Goal: Information Seeking & Learning: Learn about a topic

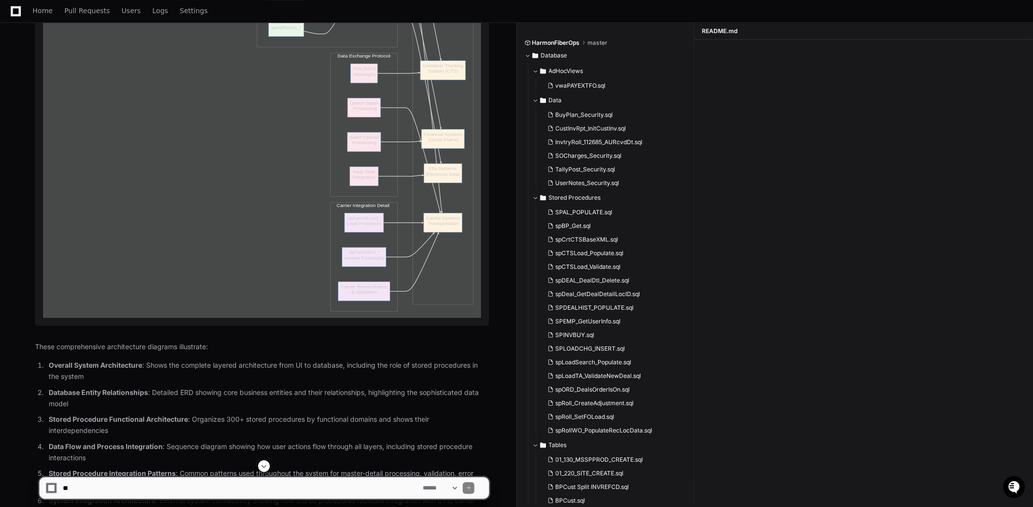
scroll to position [8728, 0]
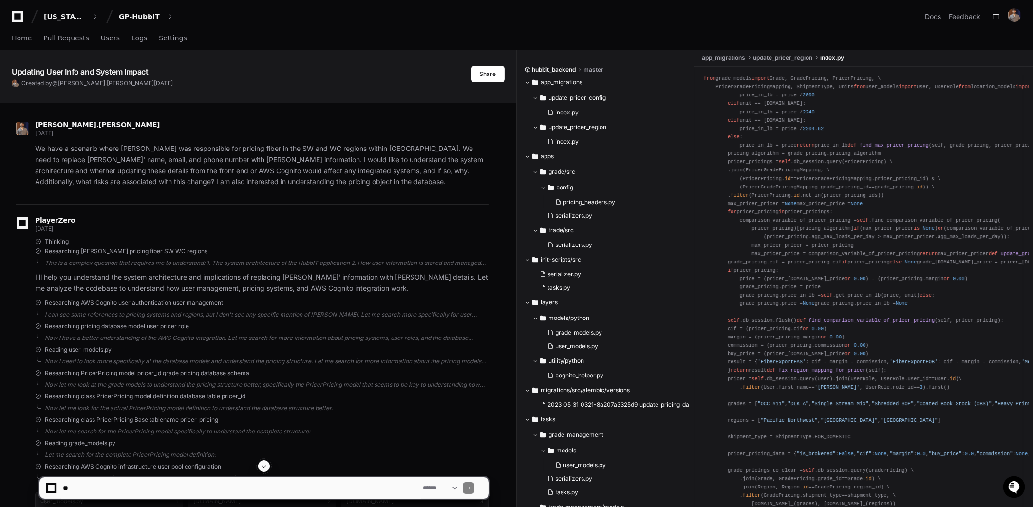
click at [19, 20] on icon at bounding box center [18, 17] width 12 height 12
click at [68, 15] on div "[US_STATE] Pacific" at bounding box center [65, 17] width 42 height 10
click at [17, 20] on icon at bounding box center [18, 17] width 12 height 12
click at [22, 17] on icon at bounding box center [18, 17] width 12 height 12
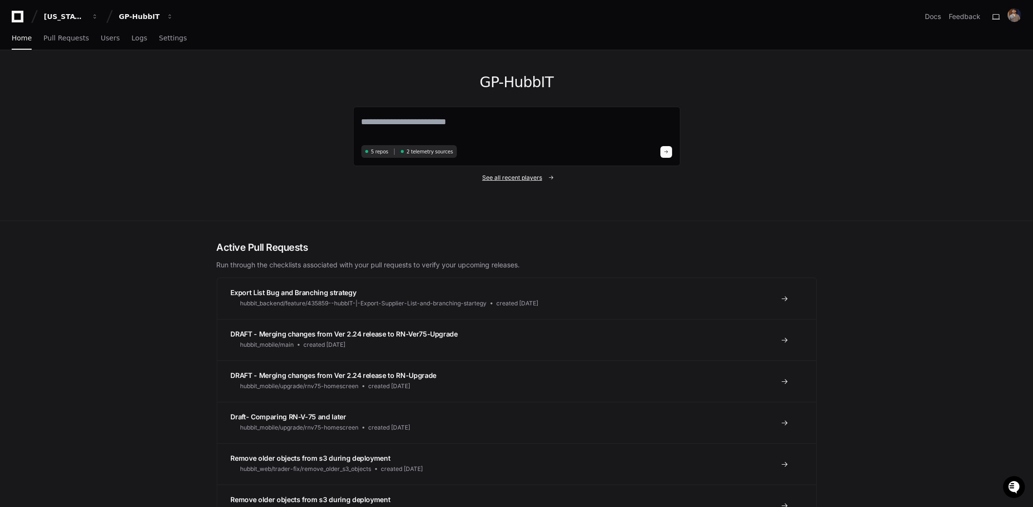
click at [515, 175] on span "See all recent players" at bounding box center [512, 178] width 60 height 8
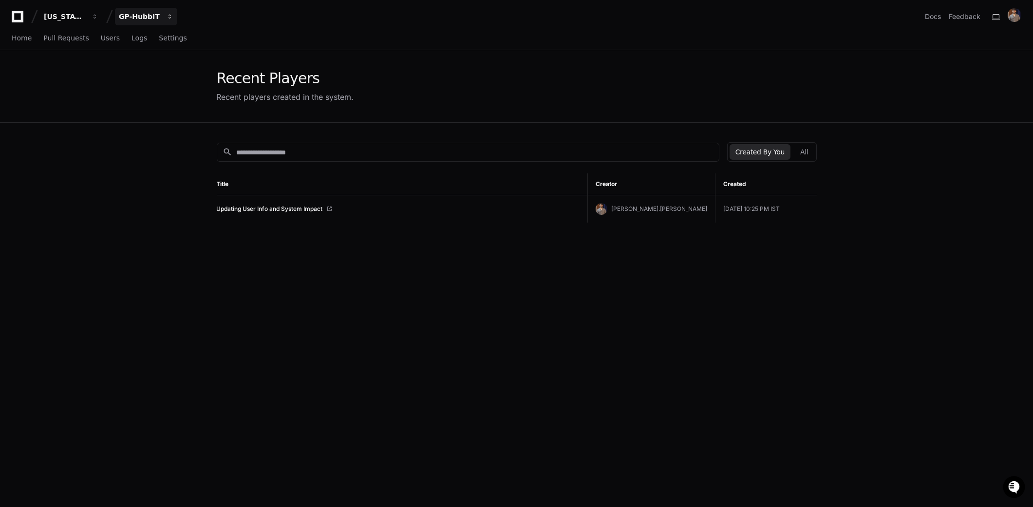
click at [86, 15] on div "GP-HubbIT" at bounding box center [65, 17] width 42 height 10
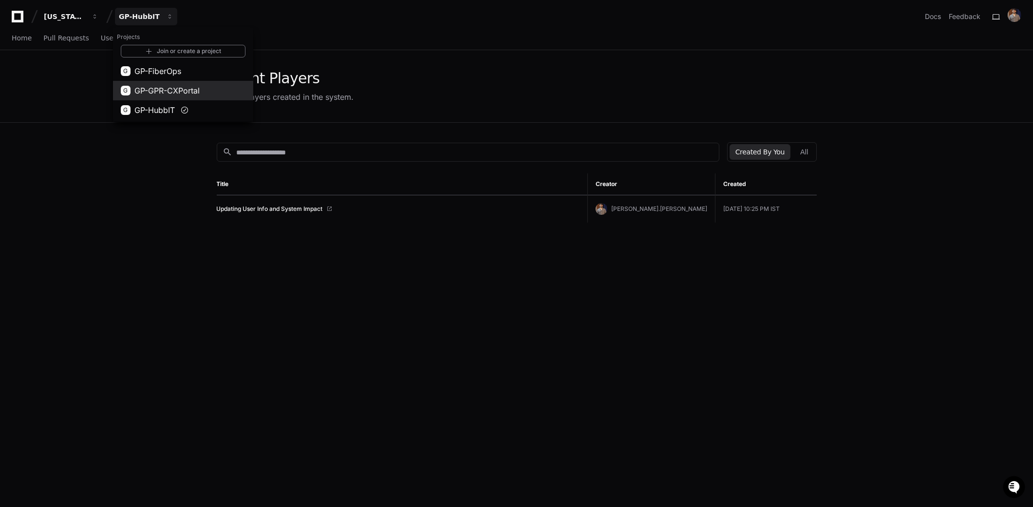
click at [162, 91] on span "GP-GPR-CXPortal" at bounding box center [166, 91] width 65 height 12
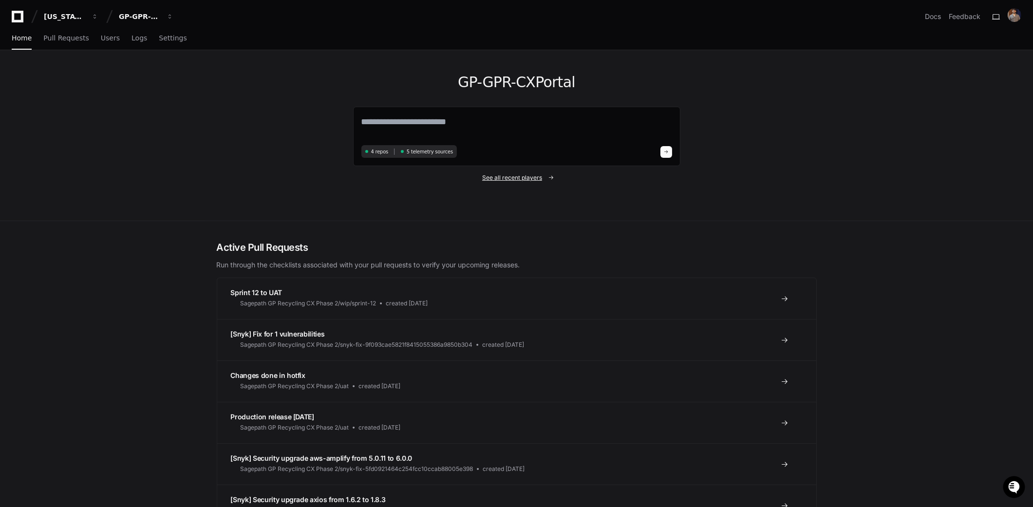
click at [515, 174] on span "See all recent players" at bounding box center [512, 178] width 60 height 8
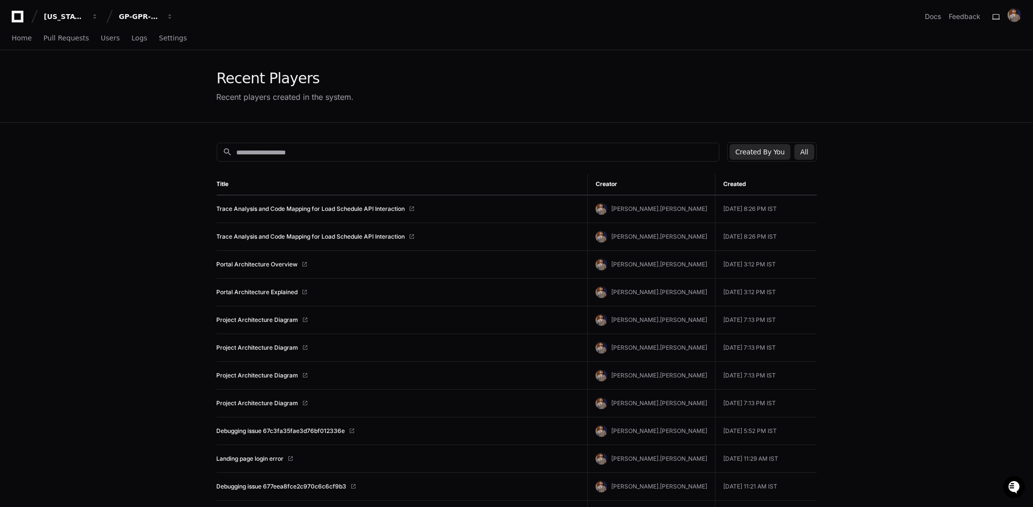
click at [810, 149] on button "All" at bounding box center [804, 152] width 19 height 16
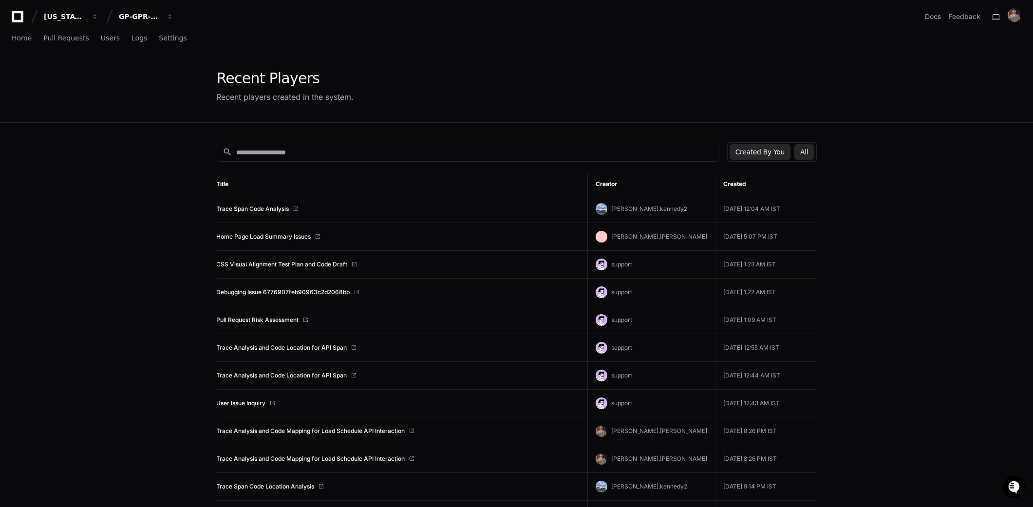
click at [766, 154] on button "Created By You" at bounding box center [760, 152] width 61 height 16
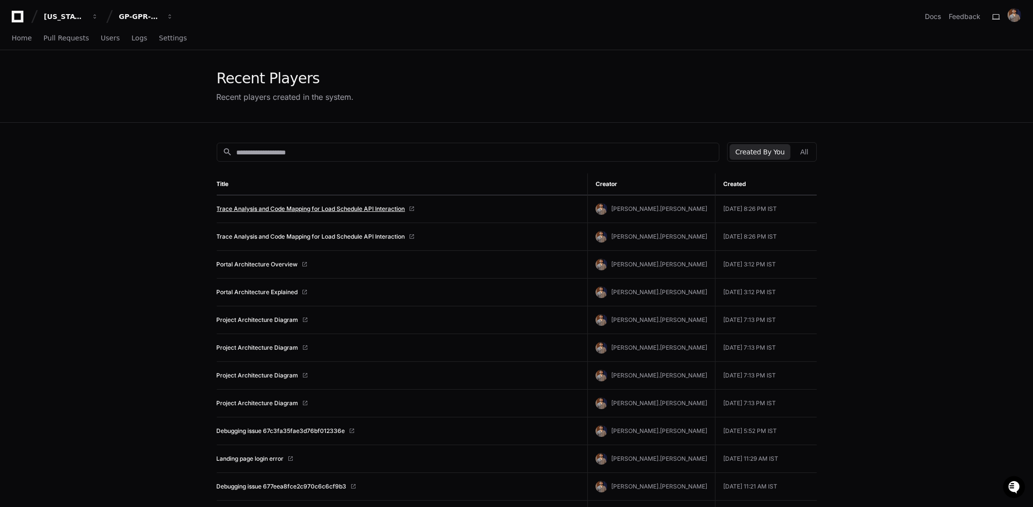
click at [296, 210] on link "Trace Analysis and Code Mapping for Load Schedule API Interaction" at bounding box center [311, 209] width 189 height 8
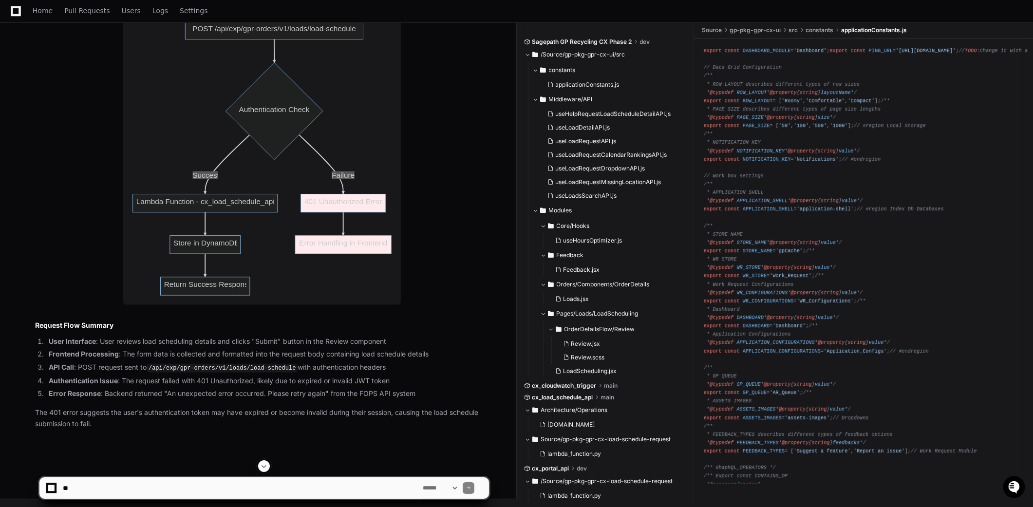
scroll to position [1374, 0]
